Goal: Task Accomplishment & Management: Use online tool/utility

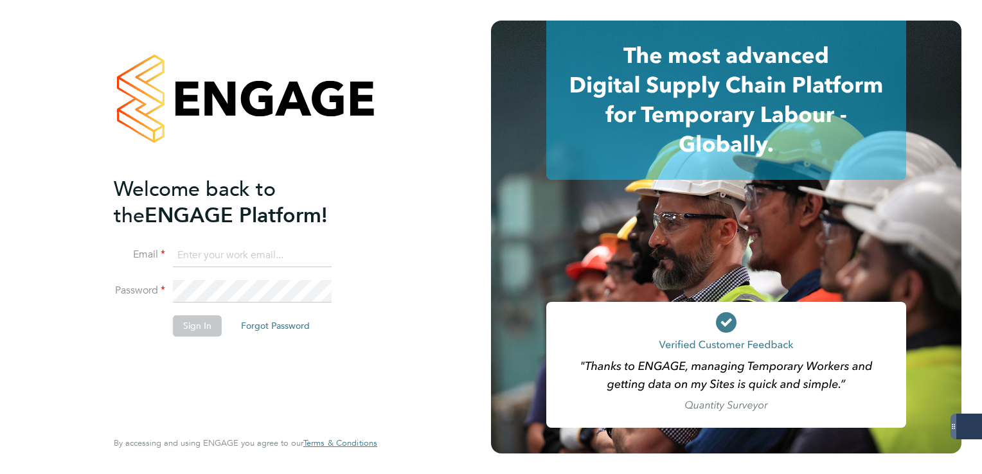
type input "[PERSON_NAME][EMAIL_ADDRESS][PERSON_NAME][DOMAIN_NAME]"
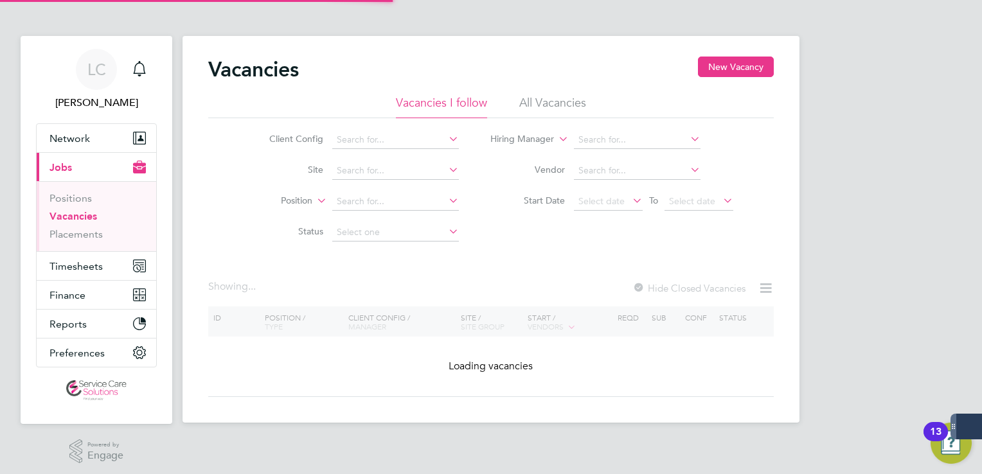
click at [93, 66] on span "LC" at bounding box center [96, 69] width 19 height 17
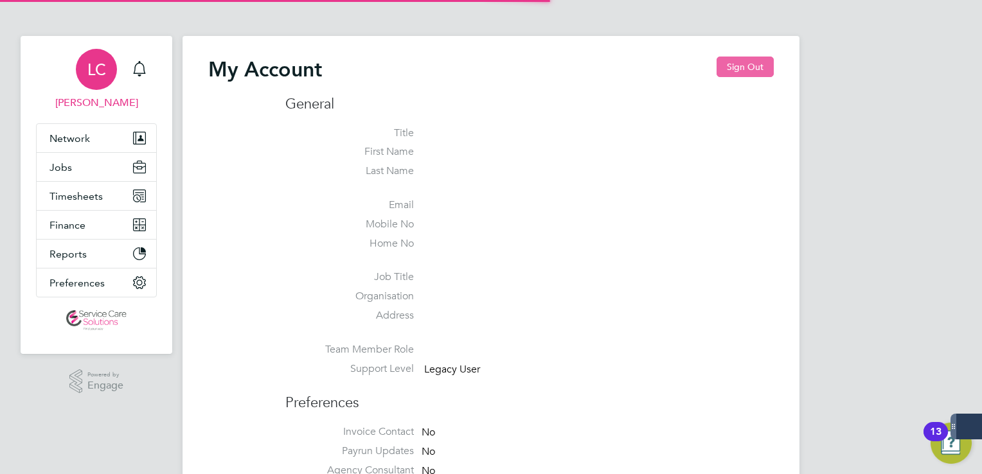
click at [748, 68] on button "Sign Out" at bounding box center [744, 67] width 57 height 21
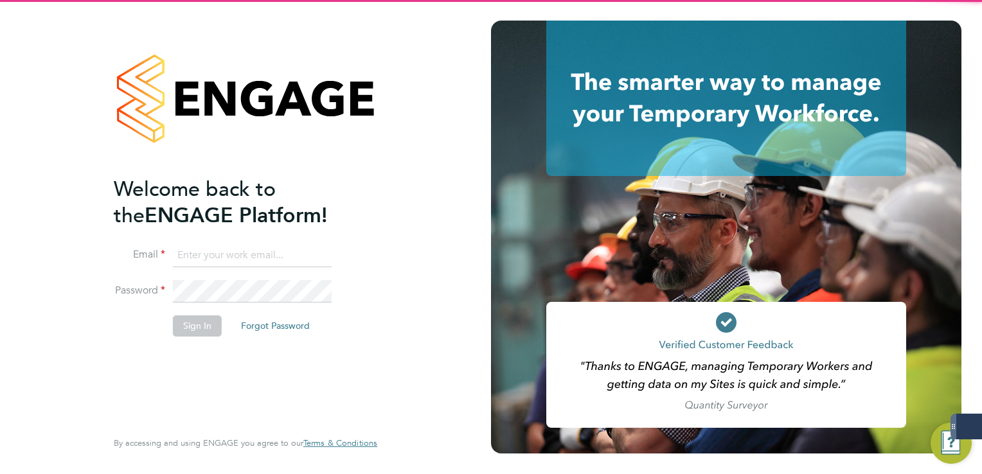
click at [254, 258] on input at bounding box center [252, 255] width 159 height 23
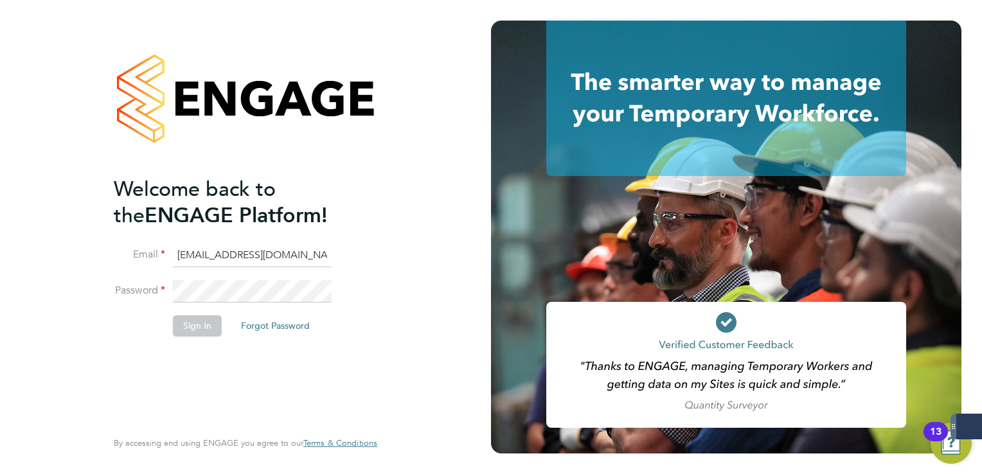
type input "lee.clayton@servicecare.org.uk"
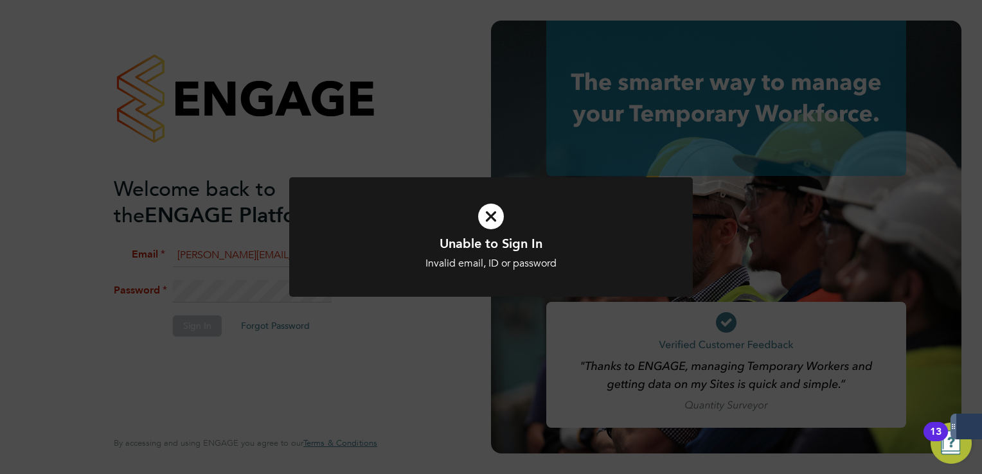
click at [237, 249] on div "Unable to Sign In Invalid email, ID or password Cancel Okay" at bounding box center [491, 237] width 982 height 474
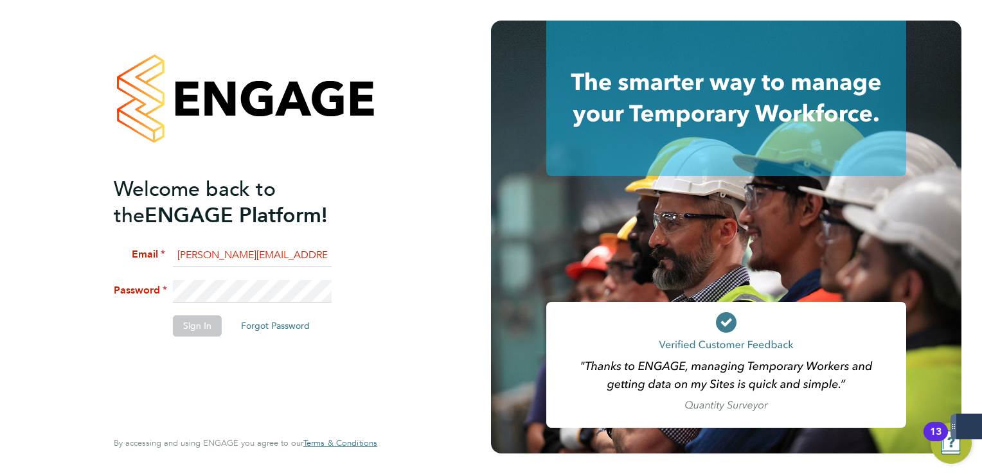
click at [138, 286] on li "Password" at bounding box center [239, 298] width 251 height 36
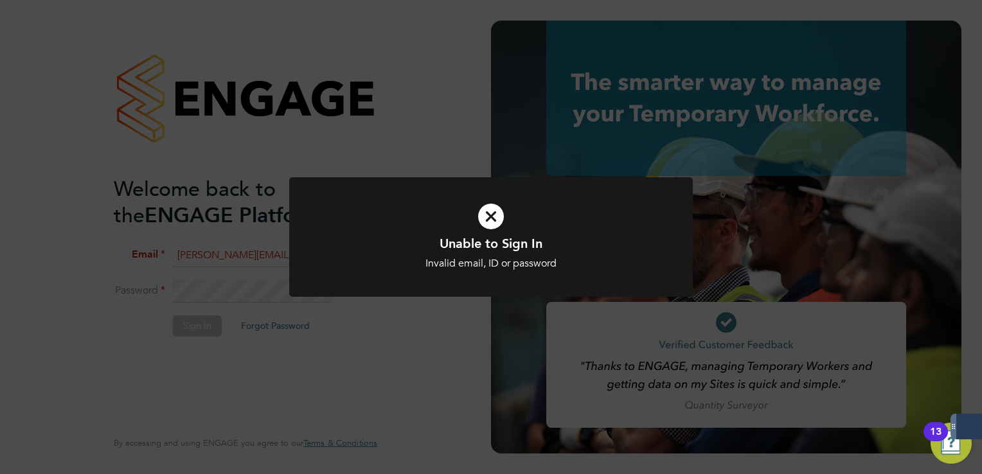
click at [207, 250] on div "Unable to Sign In Invalid email, ID or password Cancel Okay" at bounding box center [491, 237] width 982 height 474
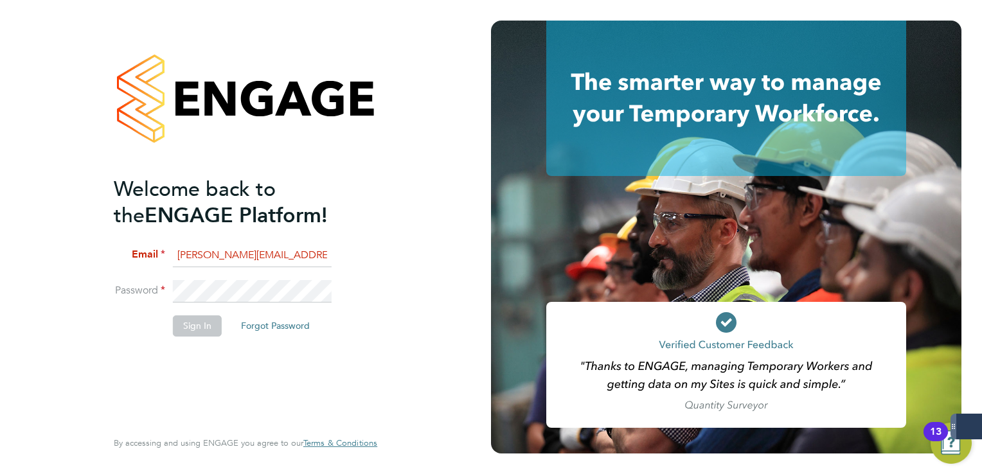
click at [136, 284] on li "Password" at bounding box center [239, 298] width 251 height 36
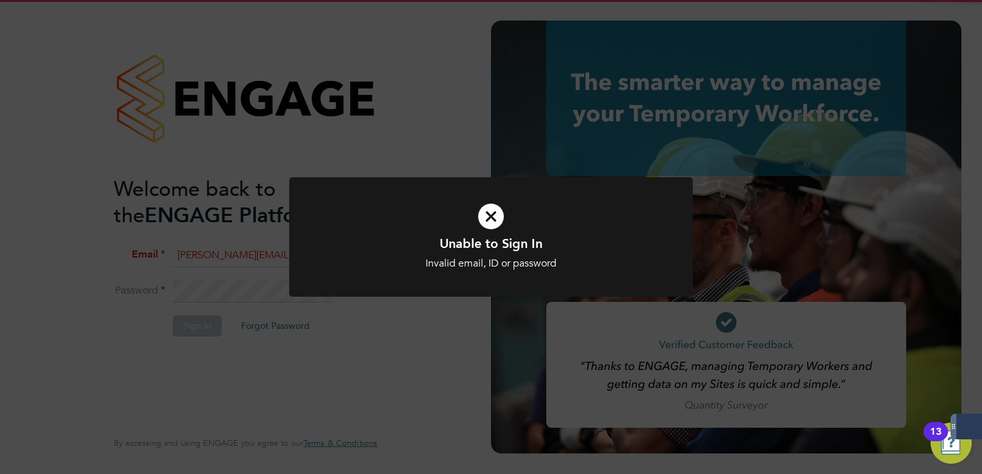
click at [486, 130] on div "Unable to Sign In Invalid email, ID or password Cancel Okay" at bounding box center [491, 237] width 982 height 474
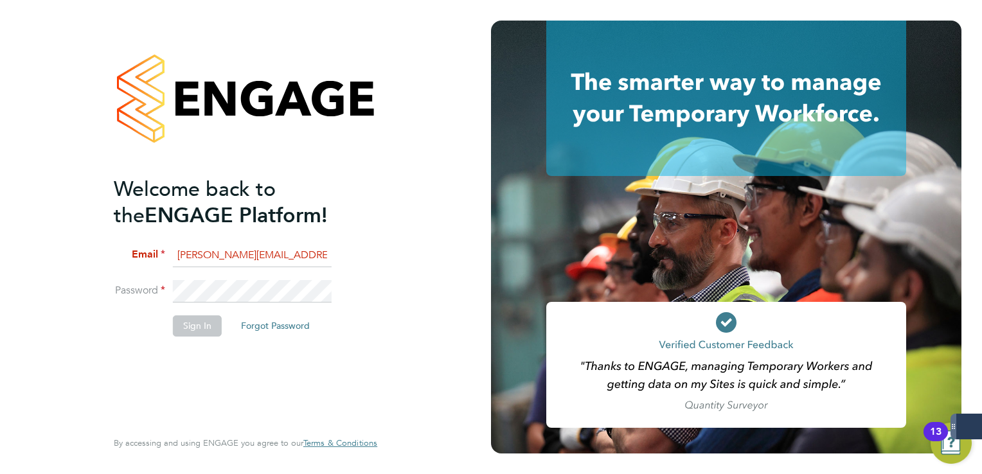
click at [272, 251] on input "lee.clayton@servicecare.org.uk" at bounding box center [252, 255] width 159 height 23
click at [377, 175] on div at bounding box center [245, 98] width 263 height 155
click at [236, 254] on input at bounding box center [252, 255] width 159 height 23
type input "[PERSON_NAME][EMAIL_ADDRESS][PERSON_NAME][DOMAIN_NAME]"
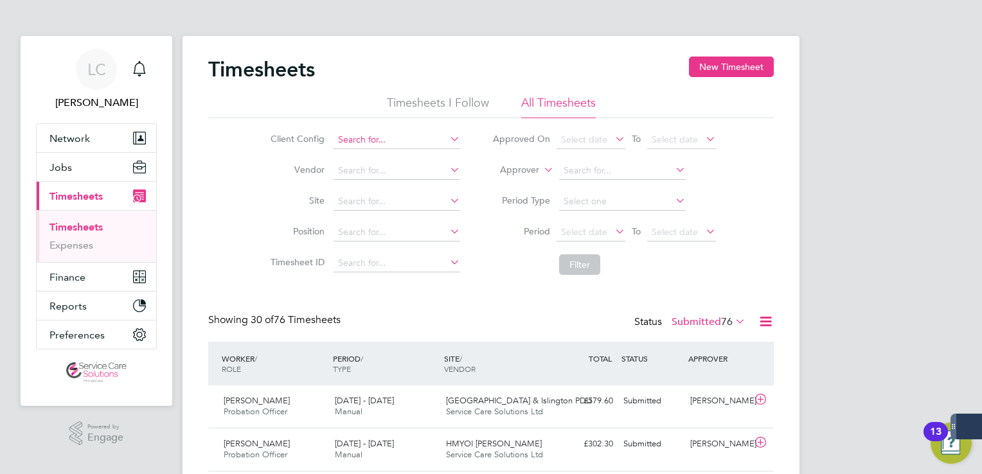
click at [362, 143] on input at bounding box center [396, 140] width 127 height 18
drag, startPoint x: 378, startPoint y: 150, endPoint x: 573, endPoint y: 255, distance: 221.1
click at [384, 157] on li "Der byshire NHS Trust" at bounding box center [396, 156] width 127 height 17
type input "Derbyshire NHS Trust"
click at [587, 267] on button "Filter" at bounding box center [579, 264] width 41 height 21
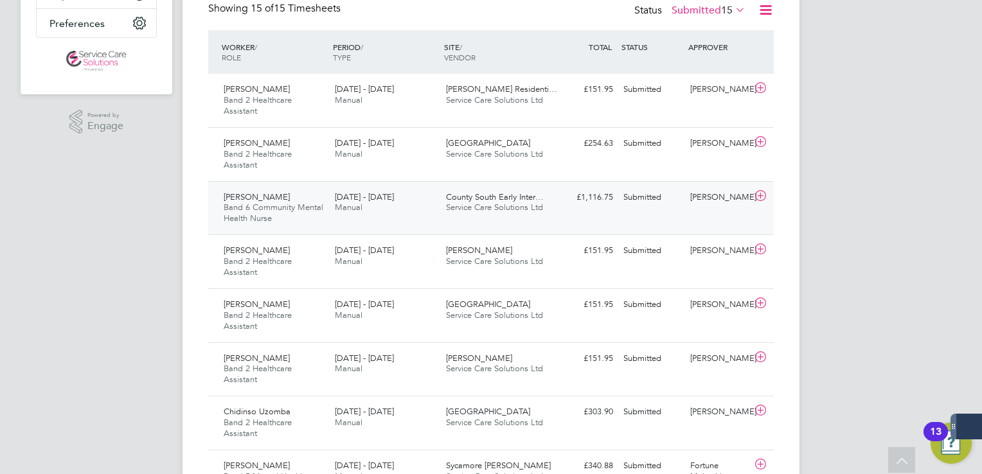
click at [567, 215] on div "[PERSON_NAME] Band 6 Community Mental Health Nurse [DATE] - [DATE] [DATE] - [DA…" at bounding box center [490, 208] width 565 height 54
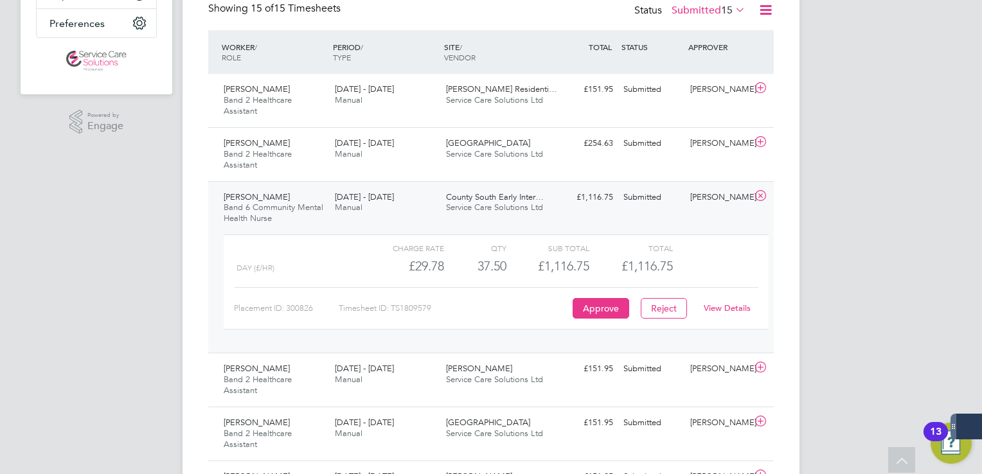
click at [719, 307] on link "View Details" at bounding box center [727, 308] width 47 height 11
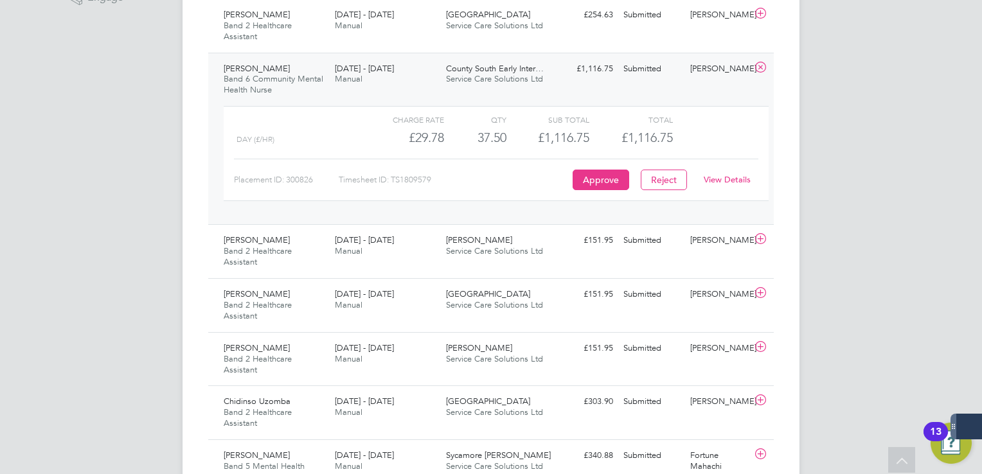
scroll to position [183, 0]
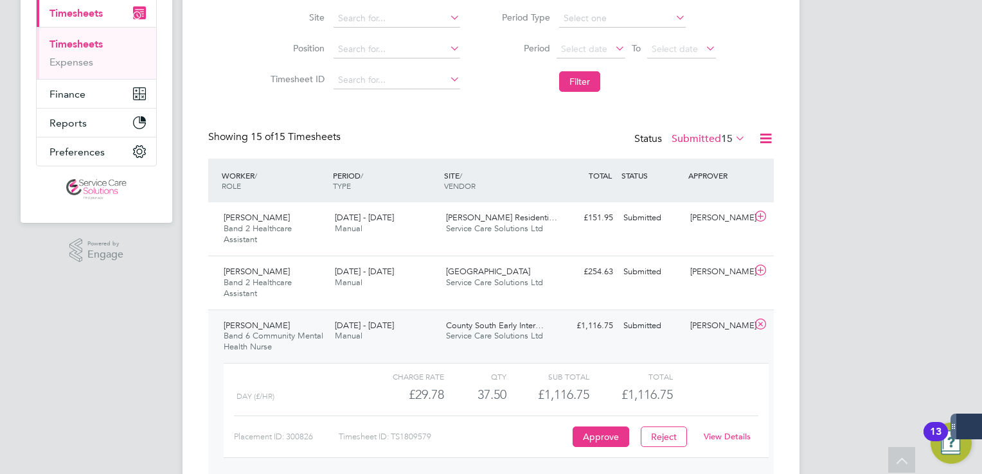
drag, startPoint x: 758, startPoint y: 327, endPoint x: 765, endPoint y: 315, distance: 13.8
click at [758, 327] on icon at bounding box center [760, 324] width 16 height 10
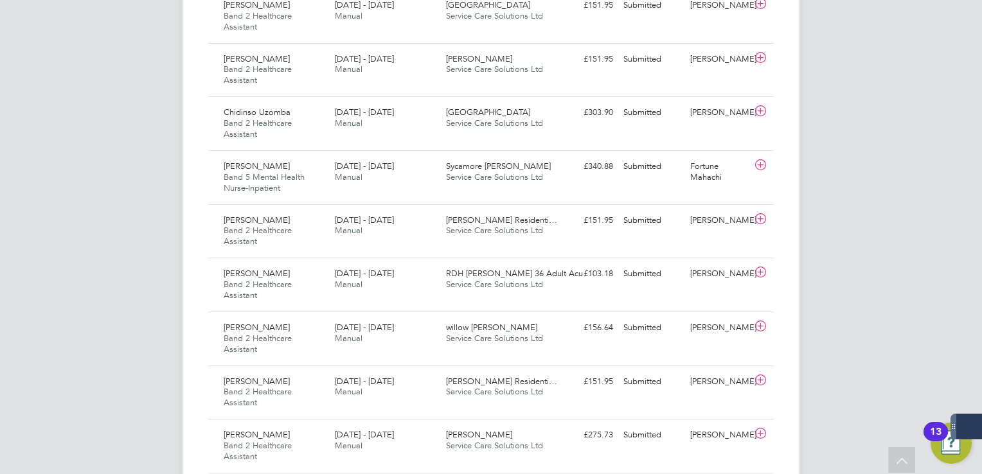
scroll to position [633, 0]
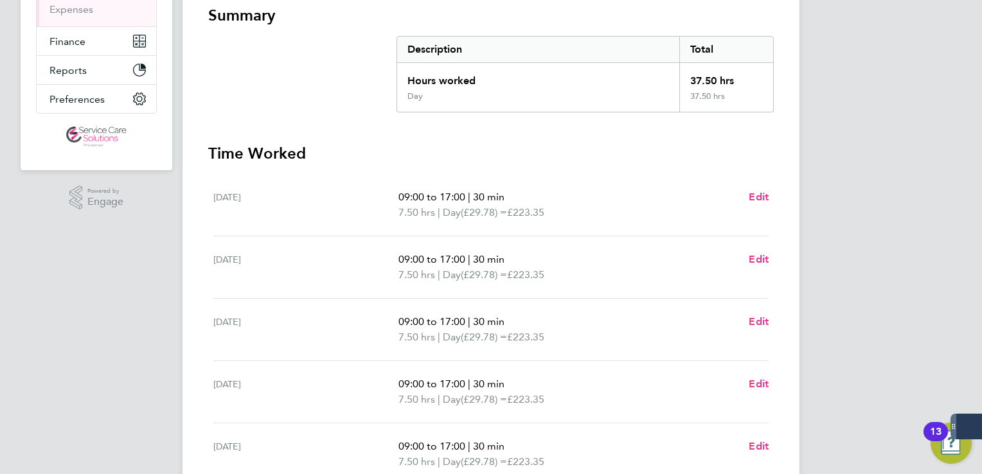
scroll to position [386, 0]
